Goal: Task Accomplishment & Management: Use online tool/utility

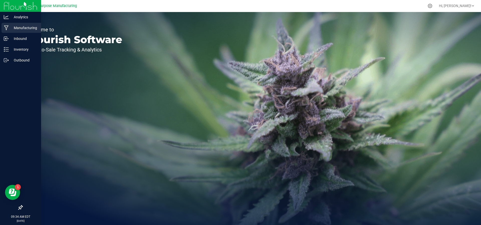
click at [17, 26] on p "Manufacturing" at bounding box center [24, 28] width 30 height 6
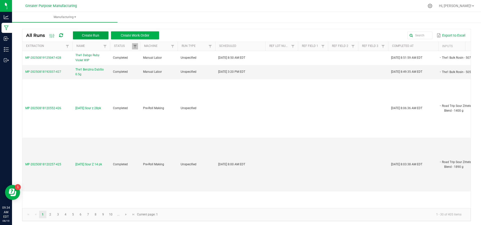
click at [86, 36] on span "Create Run" at bounding box center [90, 35] width 17 height 4
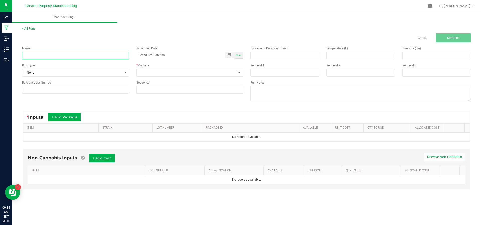
click at [87, 54] on input at bounding box center [75, 56] width 107 height 8
type input "JSB Strawnana Preroll Blend"
click at [236, 53] on div "Now" at bounding box center [239, 55] width 8 height 7
type input "[DATE] 9:34 AM"
click at [217, 73] on span at bounding box center [187, 72] width 100 height 7
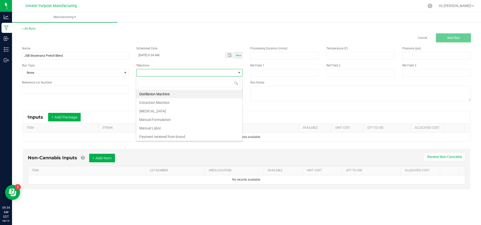
scroll to position [8, 107]
click at [197, 114] on li "[MEDICAL_DATA]" at bounding box center [189, 111] width 106 height 9
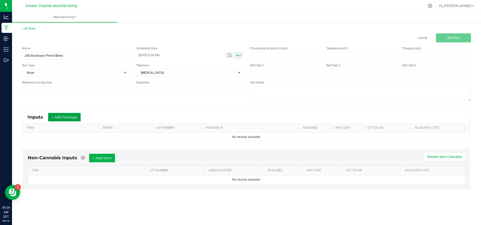
click at [56, 117] on button "+ Add Package" at bounding box center [64, 117] width 33 height 9
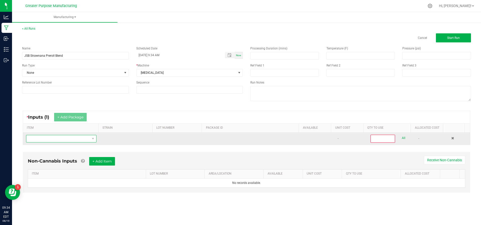
click at [56, 139] on span "NO DATA FOUND" at bounding box center [58, 138] width 64 height 7
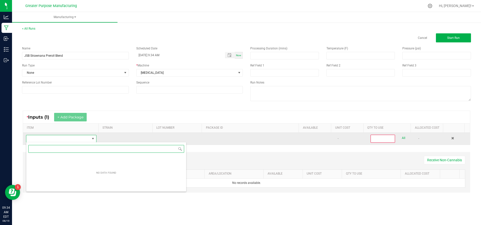
scroll to position [8, 68]
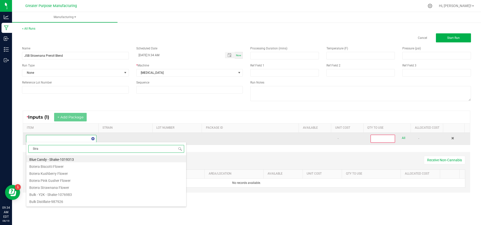
type input "Straw"
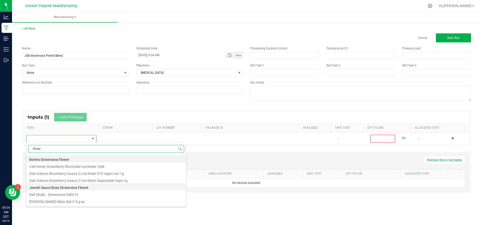
click at [56, 183] on li "Jewish Sauce Boss Strawnana Flower" at bounding box center [106, 186] width 160 height 7
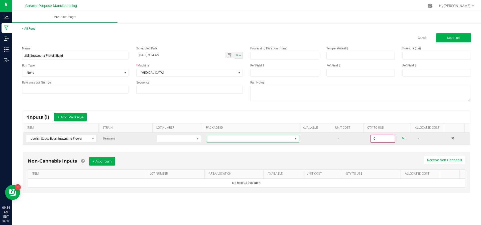
click at [234, 137] on span at bounding box center [250, 138] width 86 height 7
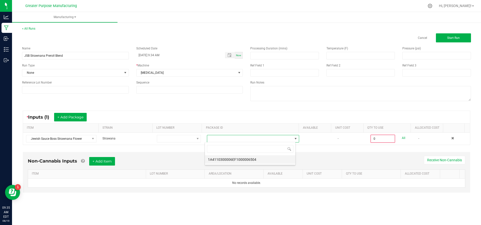
click at [232, 161] on li "1A4110300006EF1000006504" at bounding box center [250, 159] width 91 height 9
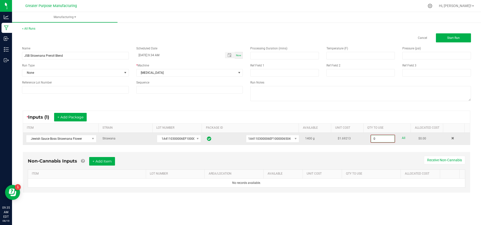
click at [381, 140] on input "0" at bounding box center [383, 138] width 24 height 7
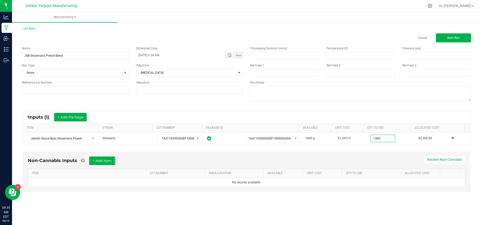
type input "1400.0000 g"
click at [381, 152] on div "Non-Cannabis Inputs + Add Item Receive Non-Cannabis ITEM LOT NUMBER AREA/LOCATI…" at bounding box center [247, 171] width 448 height 41
click at [450, 39] on span "Start Run" at bounding box center [454, 38] width 13 height 4
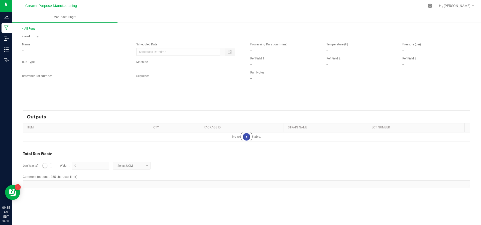
type input "[DATE] 9:34 AM"
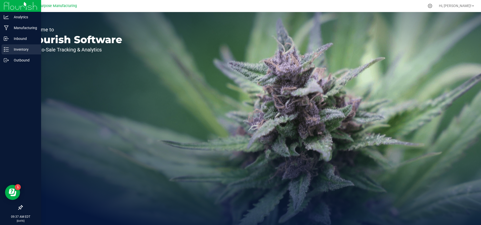
click at [17, 54] on div "Inventory" at bounding box center [22, 49] width 40 height 10
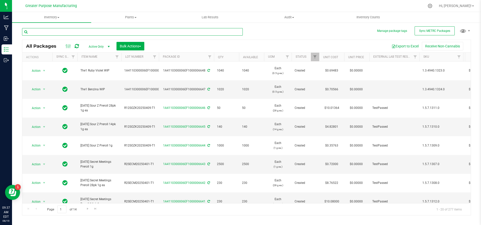
click at [80, 33] on input "text" at bounding box center [132, 32] width 221 height 8
click at [112, 31] on input "text" at bounding box center [132, 32] width 221 height 8
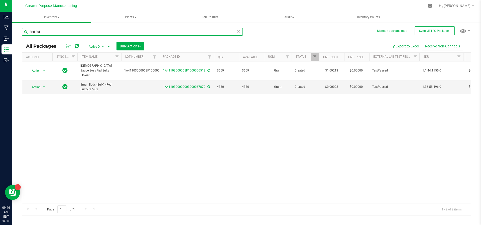
type input "Red Bull"
